Goal: Task Accomplishment & Management: Use online tool/utility

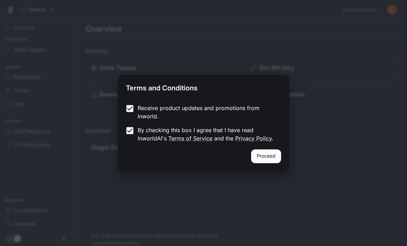
click at [266, 157] on button "Proceed" at bounding box center [266, 156] width 30 height 14
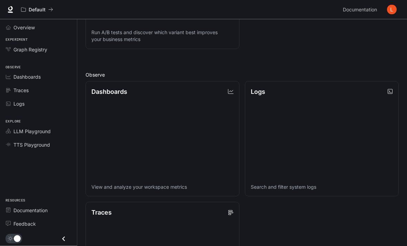
scroll to position [214, 0]
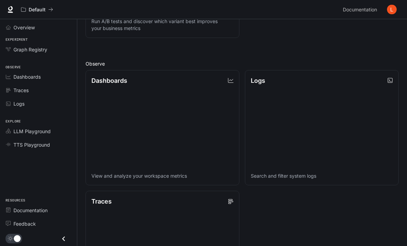
click at [20, 81] on link "Dashboards" at bounding box center [38, 77] width 71 height 12
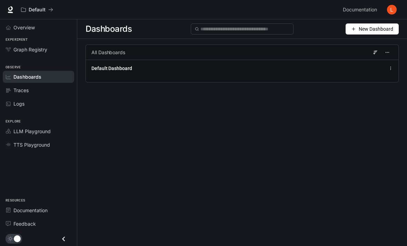
click at [384, 28] on span "New Dashboard" at bounding box center [376, 29] width 34 height 8
click at [372, 47] on div "Create dashboard" at bounding box center [364, 44] width 57 height 8
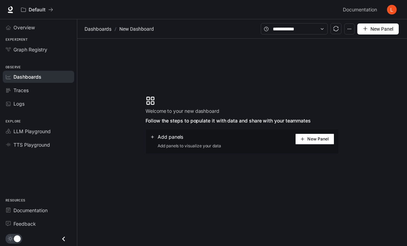
click at [18, 55] on link "Graph Registry" at bounding box center [38, 49] width 71 height 12
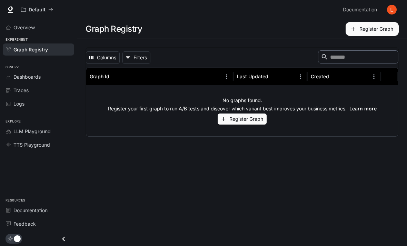
click at [21, 29] on span "Overview" at bounding box center [23, 27] width 21 height 7
